Goal: Task Accomplishment & Management: Manage account settings

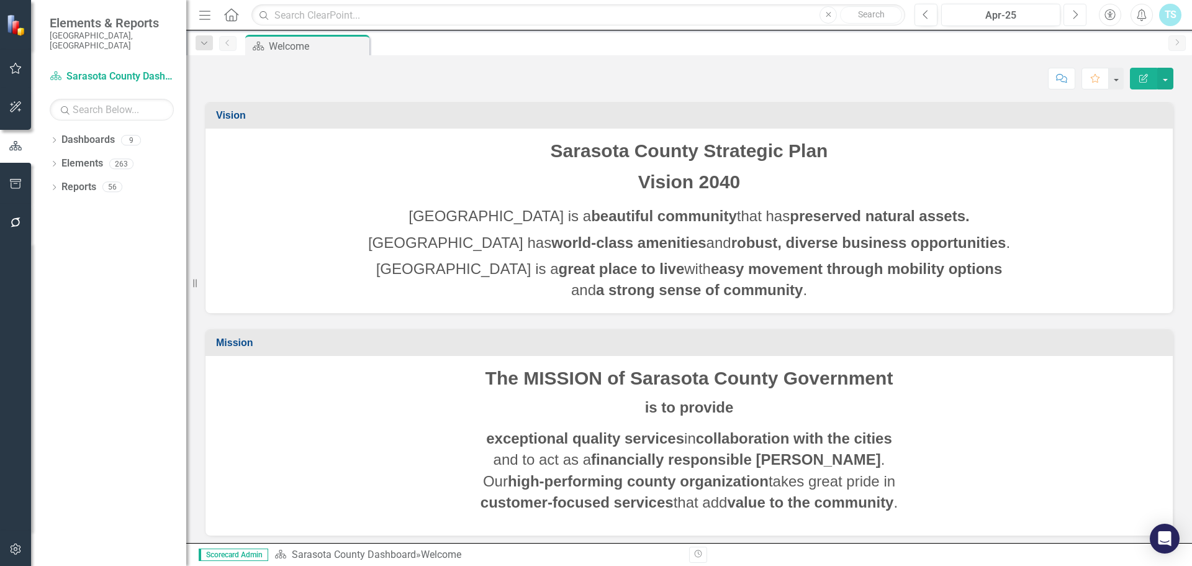
click at [1072, 14] on icon "Next" at bounding box center [1075, 14] width 7 height 11
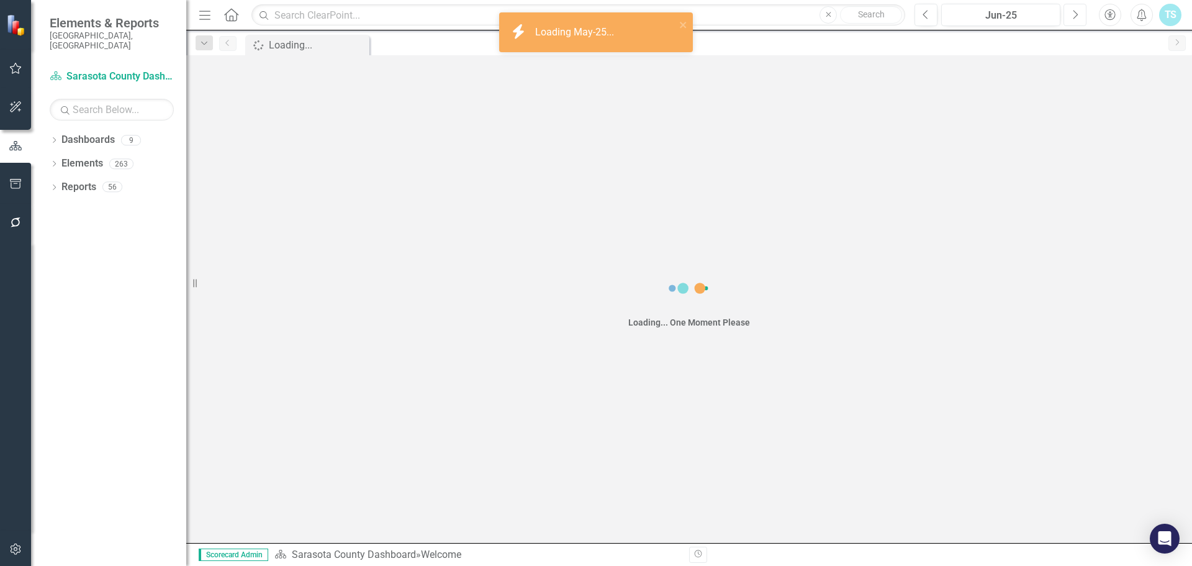
click at [1072, 14] on icon "Next" at bounding box center [1075, 14] width 7 height 11
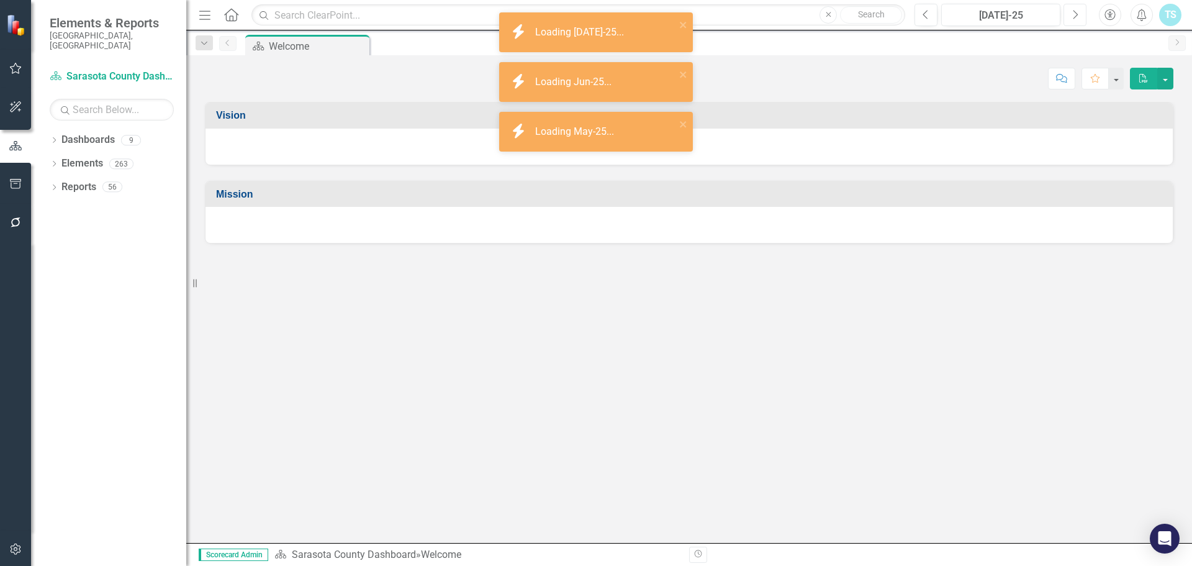
click at [1072, 14] on icon "Next" at bounding box center [1075, 14] width 7 height 11
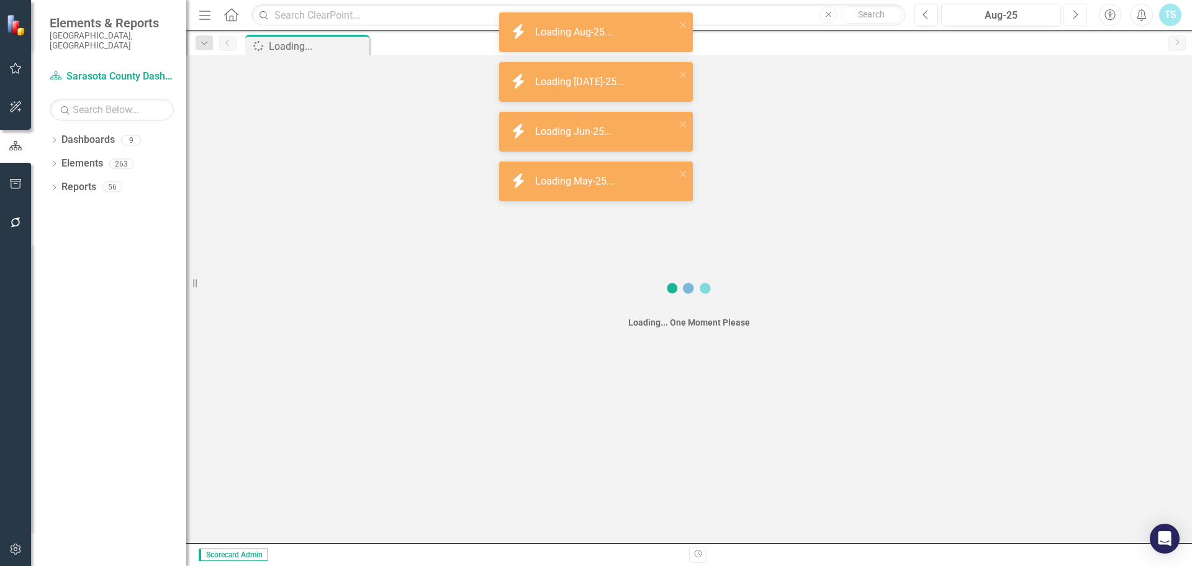
click at [1072, 14] on icon "Next" at bounding box center [1075, 14] width 7 height 11
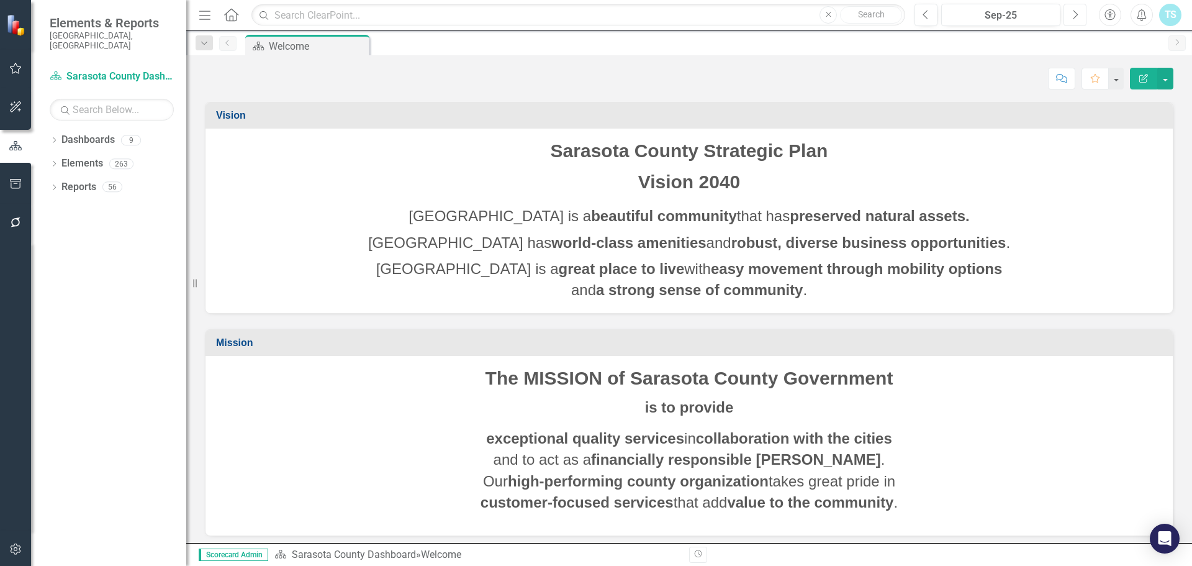
scroll to position [6, 0]
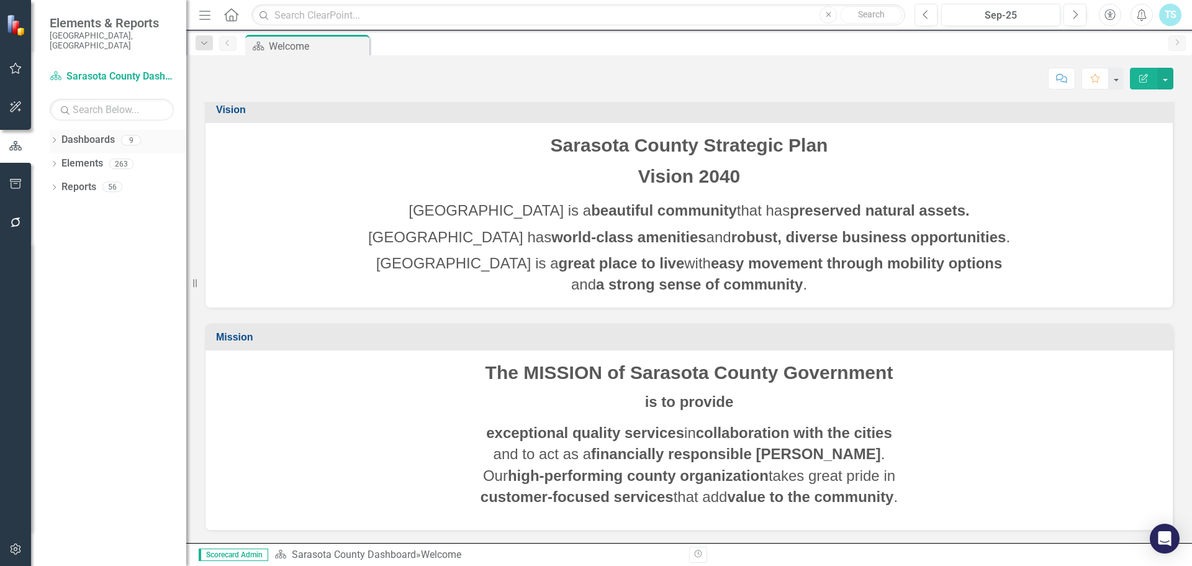
click at [120, 135] on div "Dashboards 9" at bounding box center [123, 142] width 125 height 24
click at [81, 133] on link "Dashboards" at bounding box center [87, 140] width 53 height 14
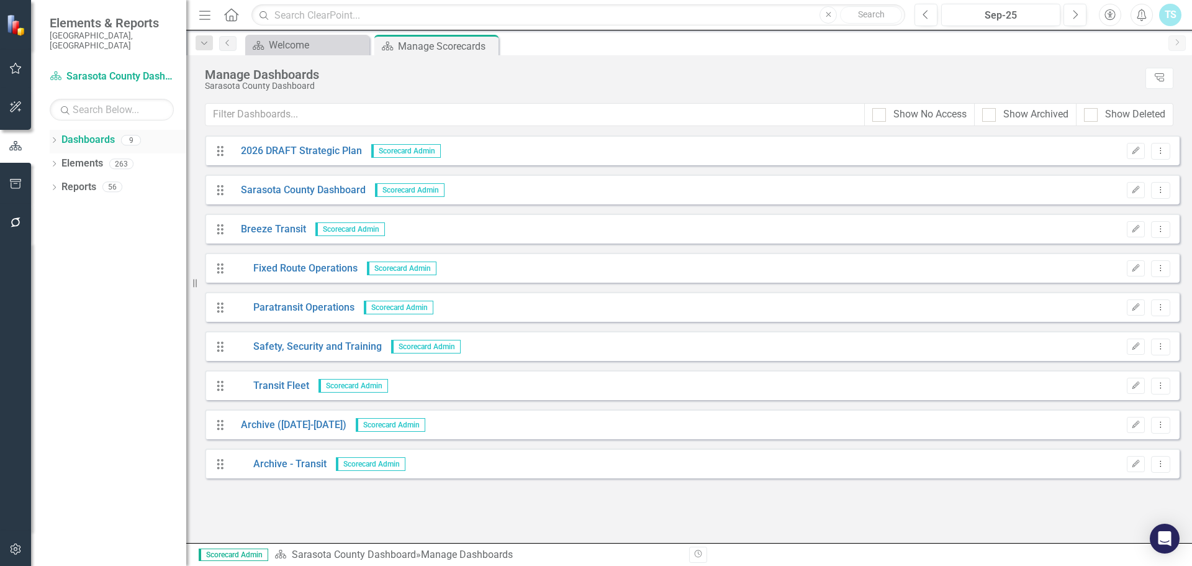
click at [54, 138] on icon "Dropdown" at bounding box center [54, 141] width 9 height 7
click at [102, 204] on link "Breeze Transit" at bounding box center [127, 211] width 118 height 14
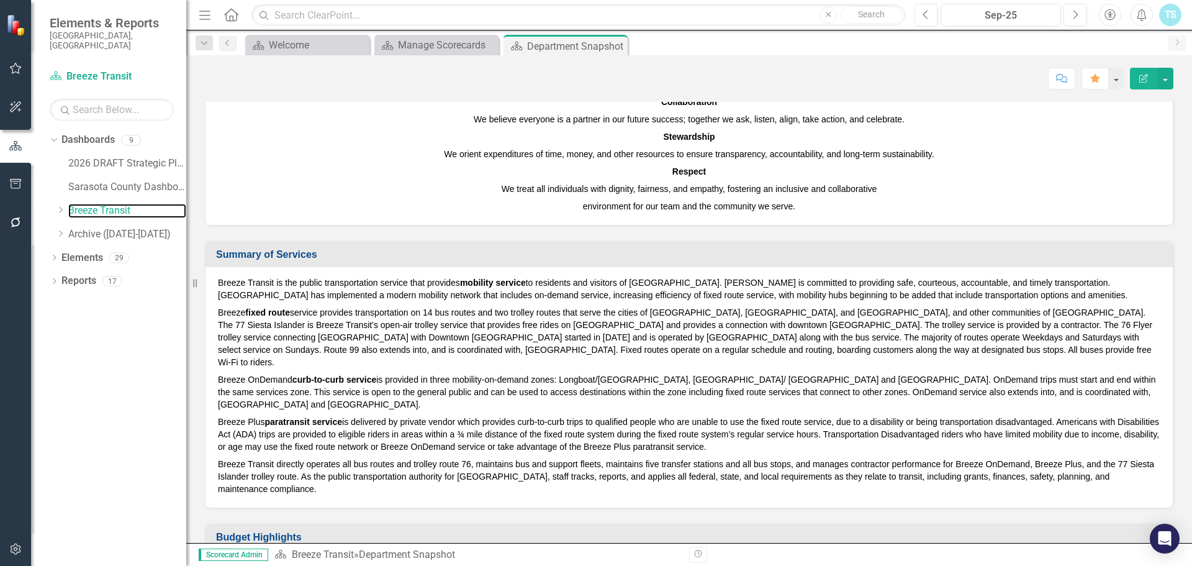
scroll to position [559, 0]
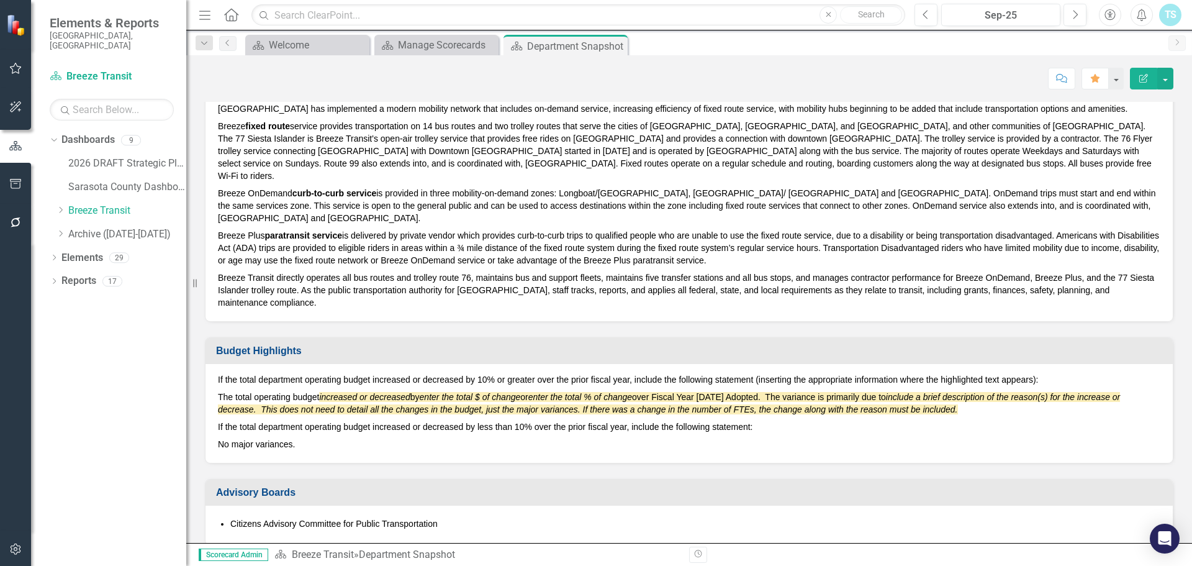
click at [804, 392] on p "The total operating budget increased or decreased by enter the total $ of chang…" at bounding box center [689, 403] width 943 height 30
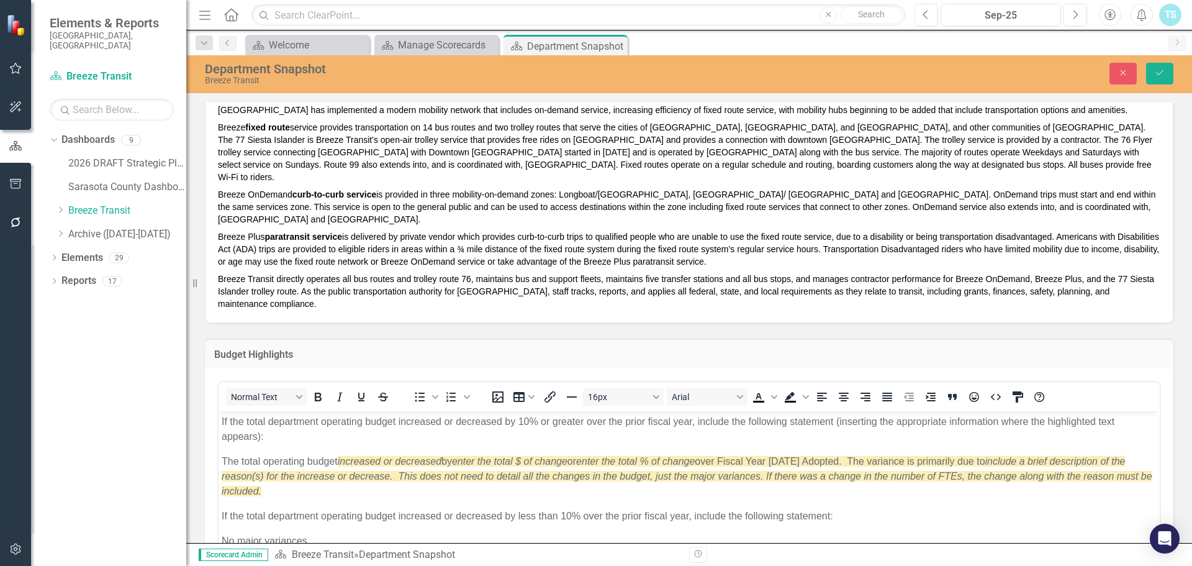
scroll to position [621, 0]
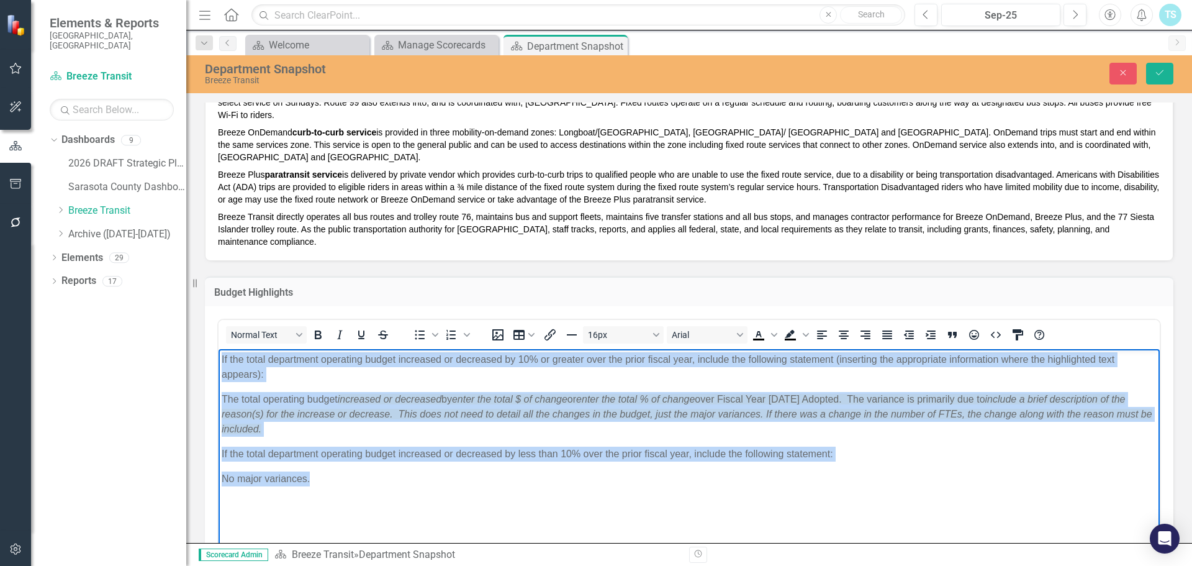
drag, startPoint x: 337, startPoint y: 486, endPoint x: 198, endPoint y: 339, distance: 201.6
click at [219, 349] on html "If the total department operating budget increased or decreased by 10% or great…" at bounding box center [689, 442] width 941 height 186
copy body "If the total department operating budget increased or decreased by 10% or great…"
click at [910, 456] on p "If the total department operating budget increased or decreased by less than 10…" at bounding box center [689, 454] width 935 height 15
drag, startPoint x: 776, startPoint y: 457, endPoint x: 194, endPoint y: 334, distance: 594.2
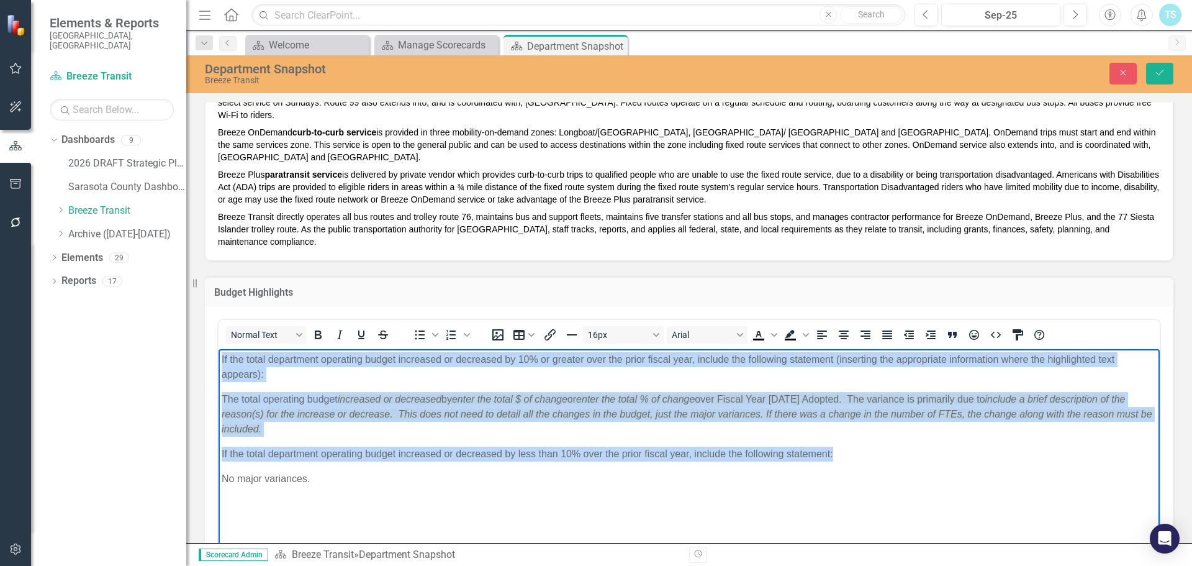
click at [219, 349] on html "If the total department operating budget increased or decreased by 10% or great…" at bounding box center [689, 442] width 941 height 186
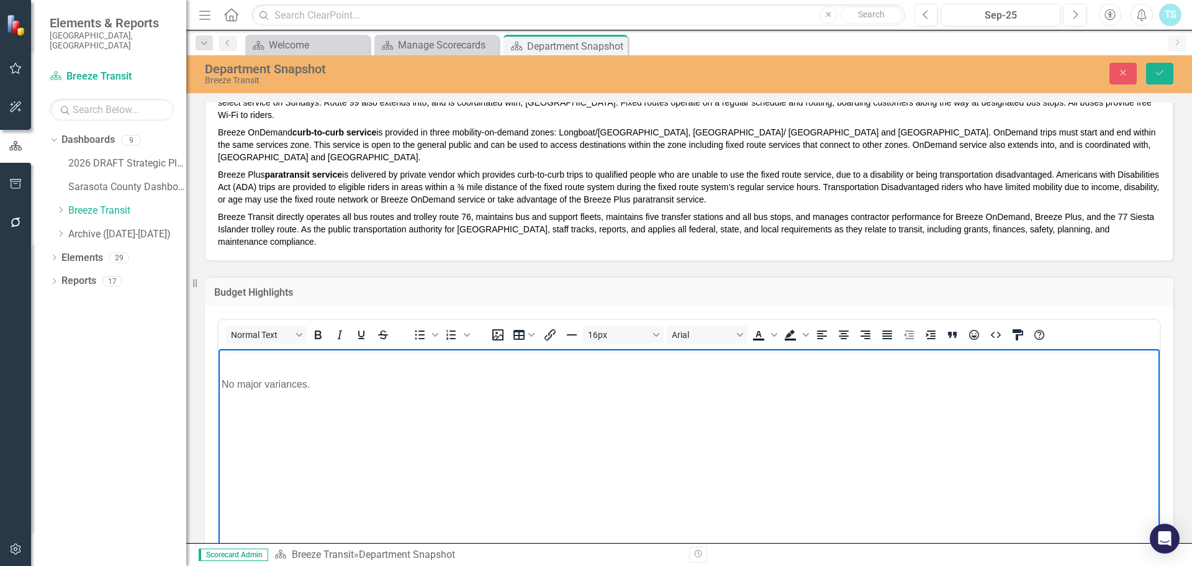
click at [222, 379] on p "No major variances." at bounding box center [689, 384] width 935 height 15
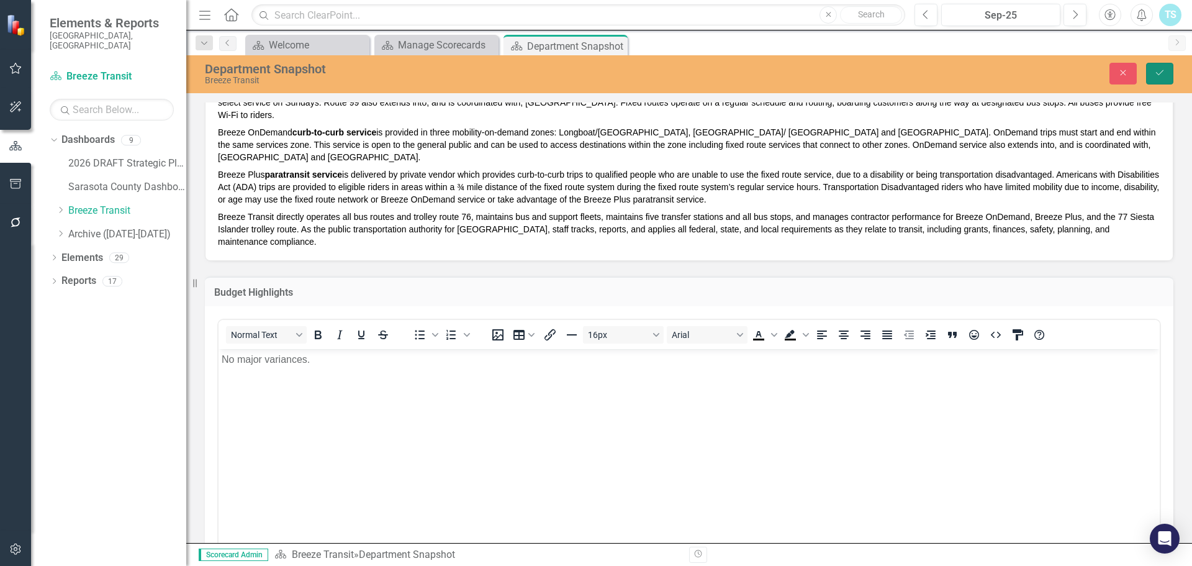
click at [1154, 70] on icon "Save" at bounding box center [1160, 72] width 11 height 9
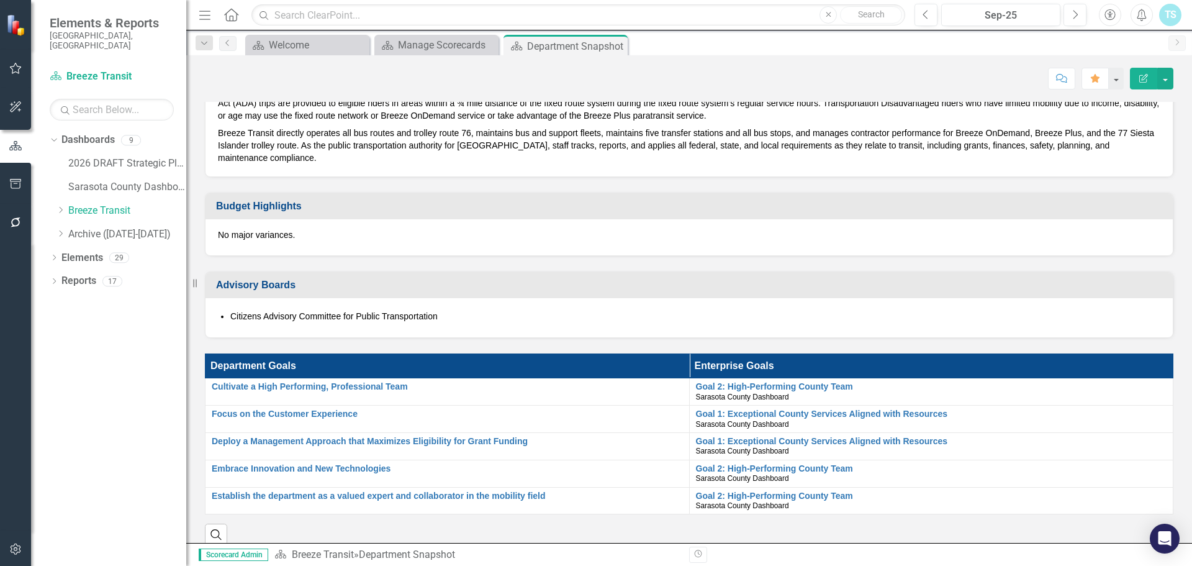
scroll to position [683, 0]
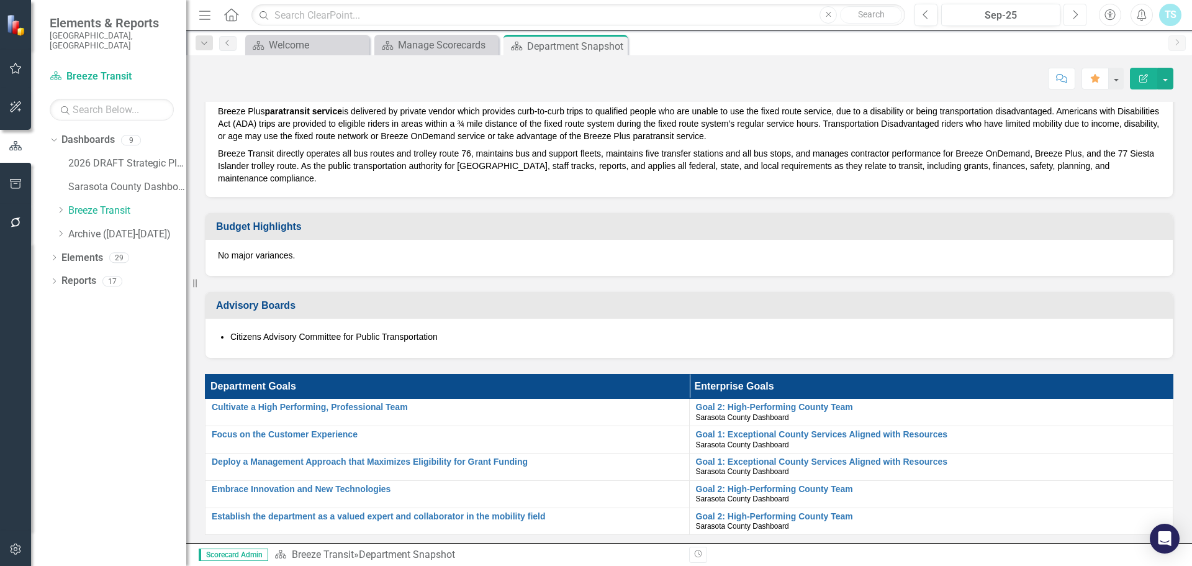
click at [1073, 15] on icon "Next" at bounding box center [1075, 14] width 7 height 11
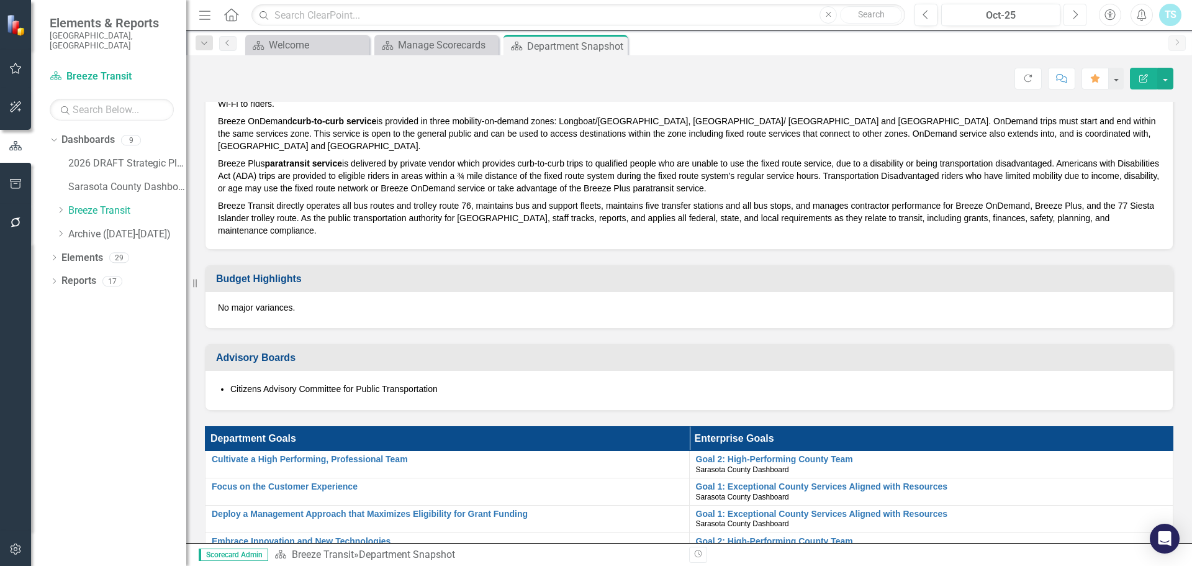
scroll to position [621, 0]
